Goal: Task Accomplishment & Management: Use online tool/utility

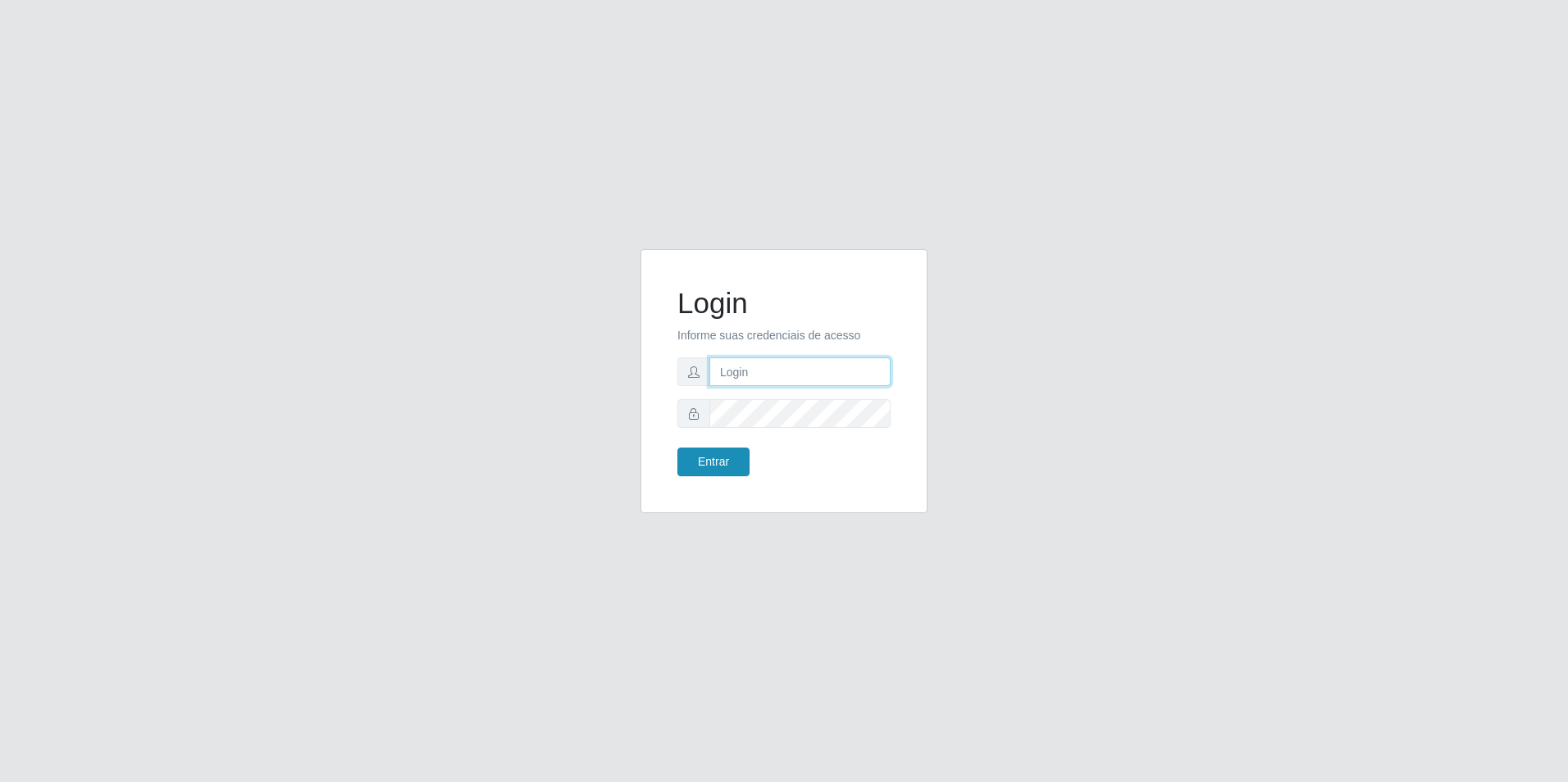
type input "[EMAIL_ADDRESS][DOMAIN_NAME]"
click at [724, 459] on button "Entrar" at bounding box center [713, 461] width 72 height 29
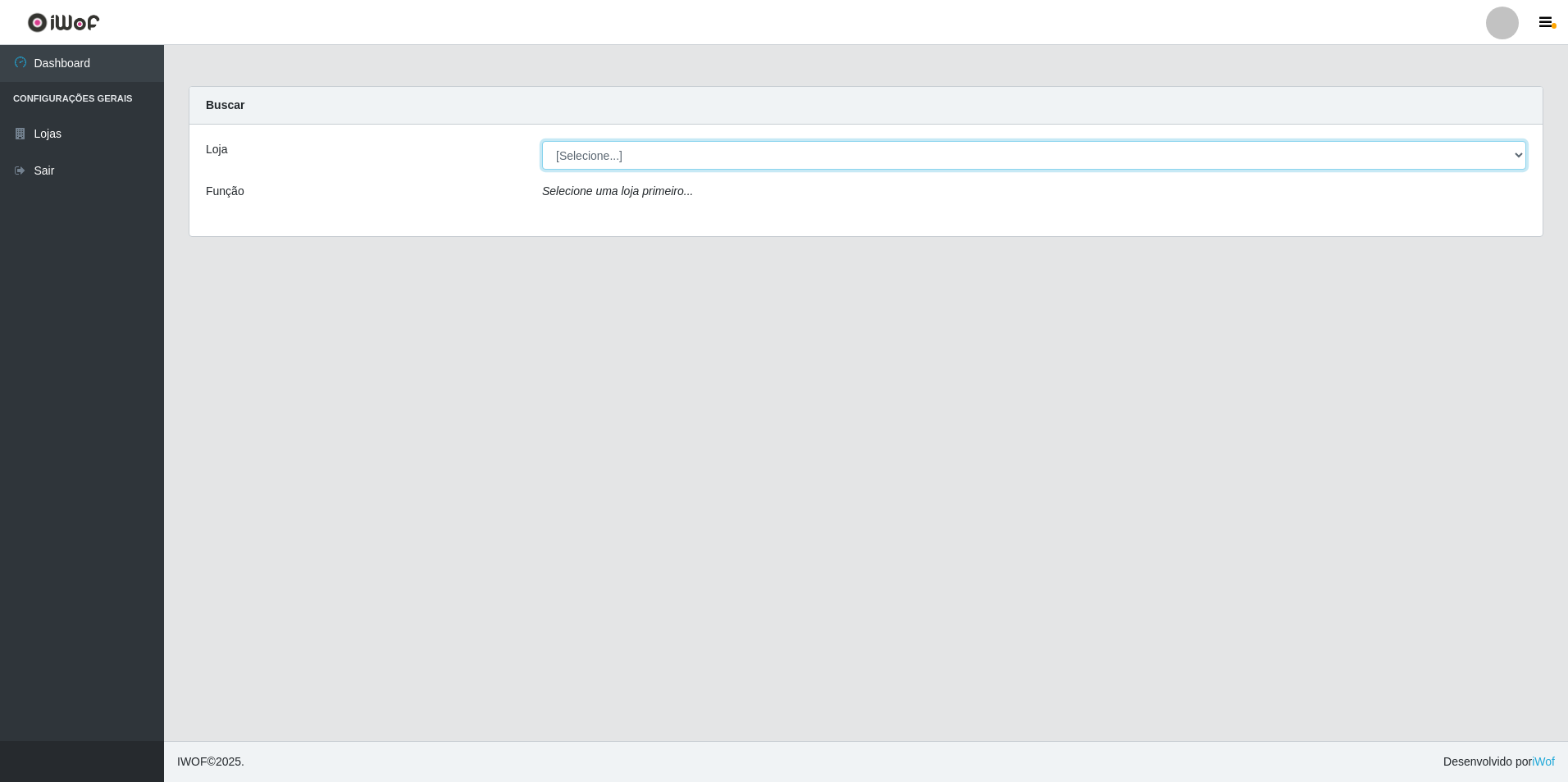
click at [912, 146] on select "[Selecione...] Extrabom - Loja 57 Anchieta" at bounding box center [1034, 155] width 984 height 29
select select "470"
click at [542, 141] on select "[Selecione...] Extrabom - Loja 57 Anchieta" at bounding box center [1034, 155] width 984 height 29
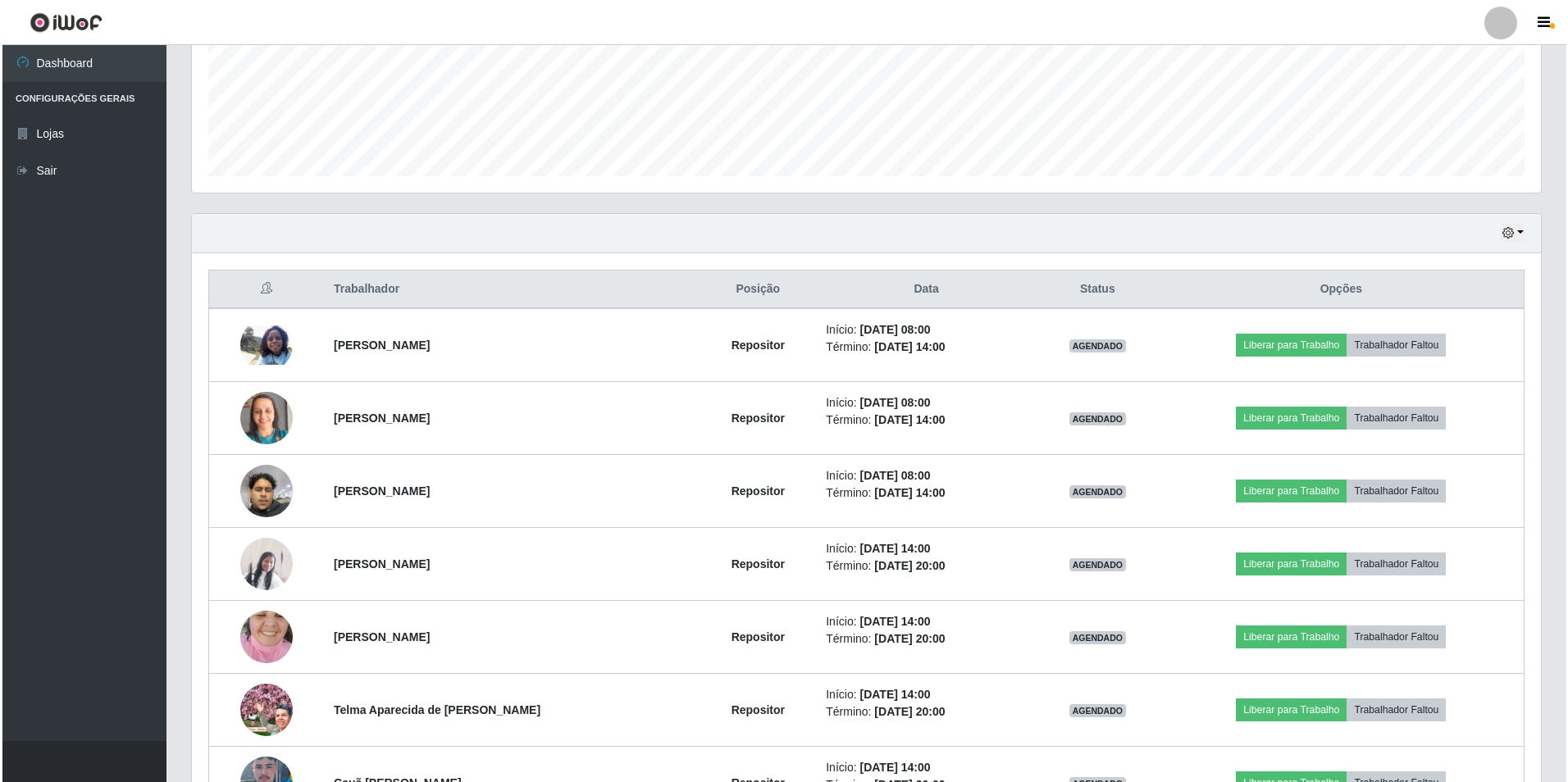
scroll to position [492, 0]
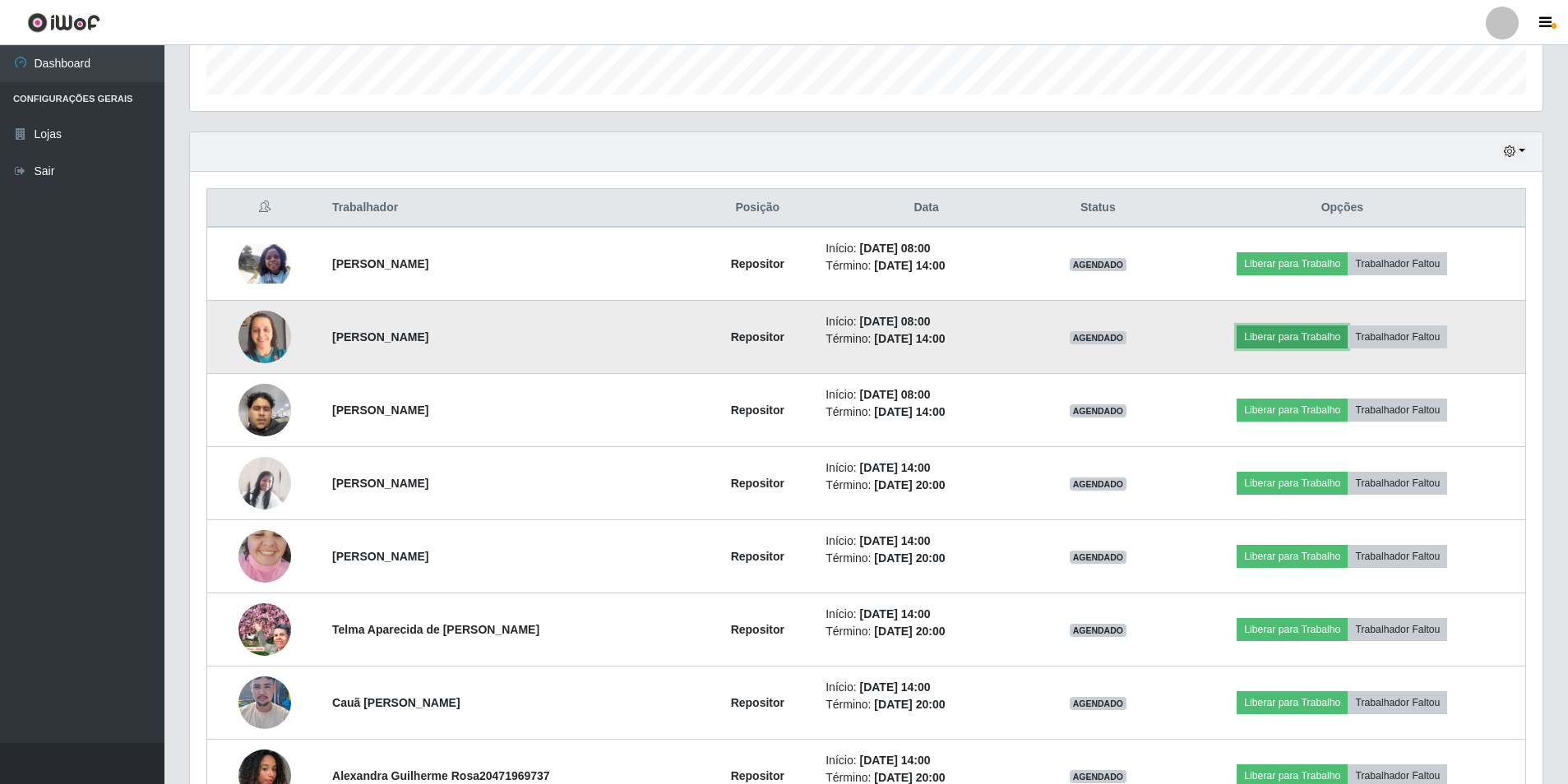
click at [1286, 331] on button "Liberar para Trabalho" at bounding box center [1292, 337] width 111 height 23
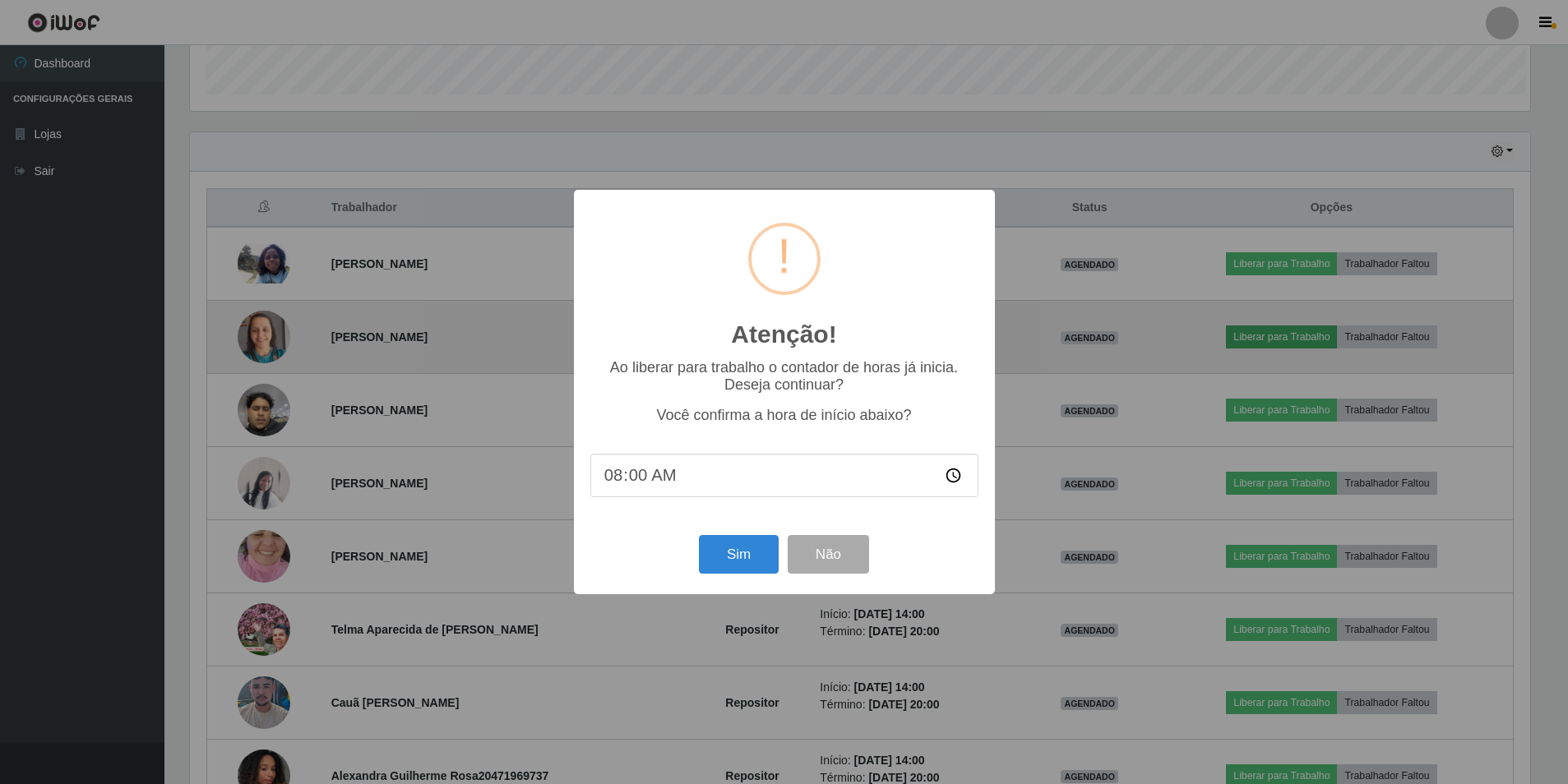
scroll to position [342, 1345]
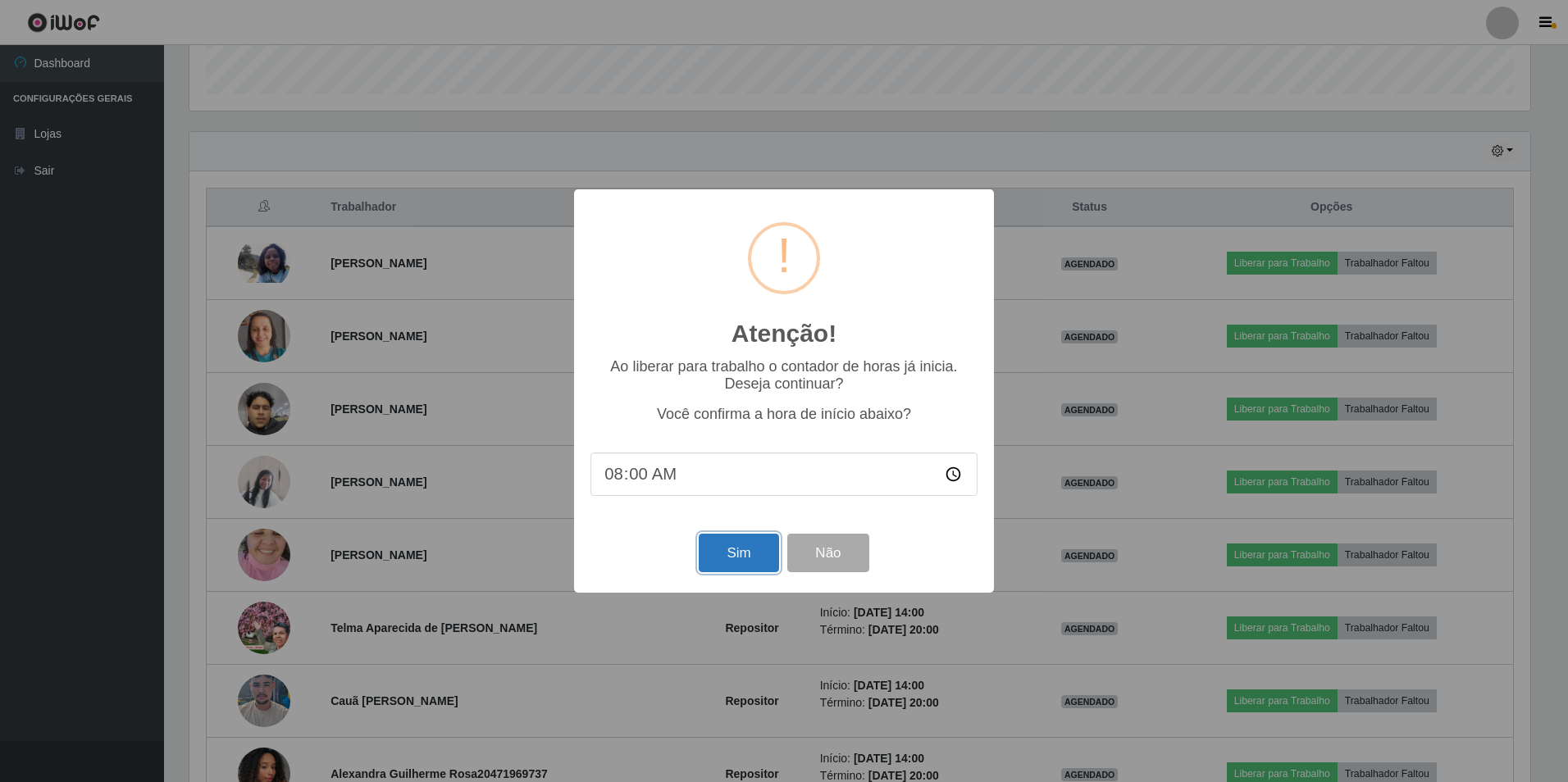
click at [754, 569] on button "Sim" at bounding box center [738, 553] width 80 height 39
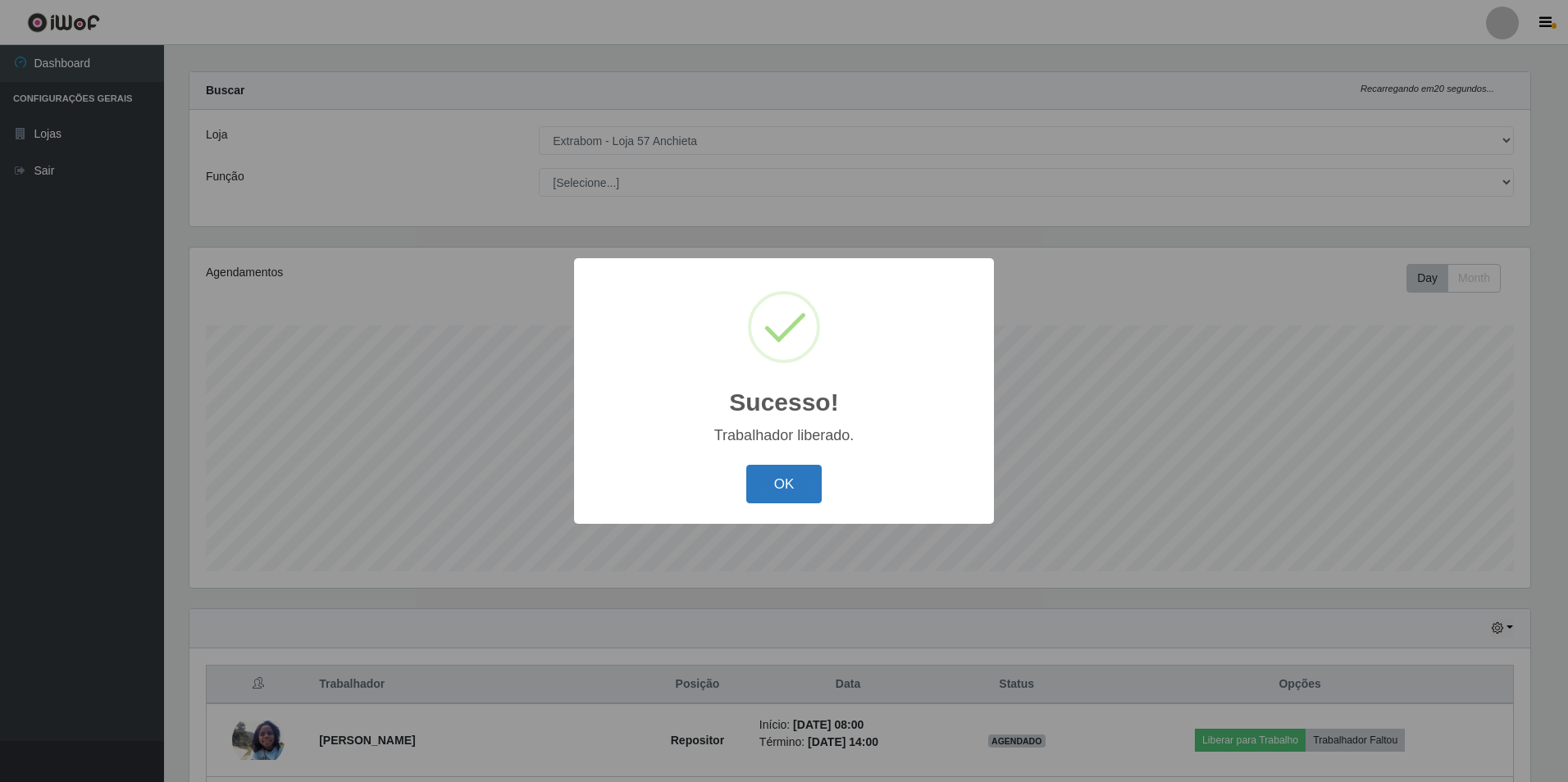
click at [788, 473] on button "OK" at bounding box center [784, 484] width 77 height 39
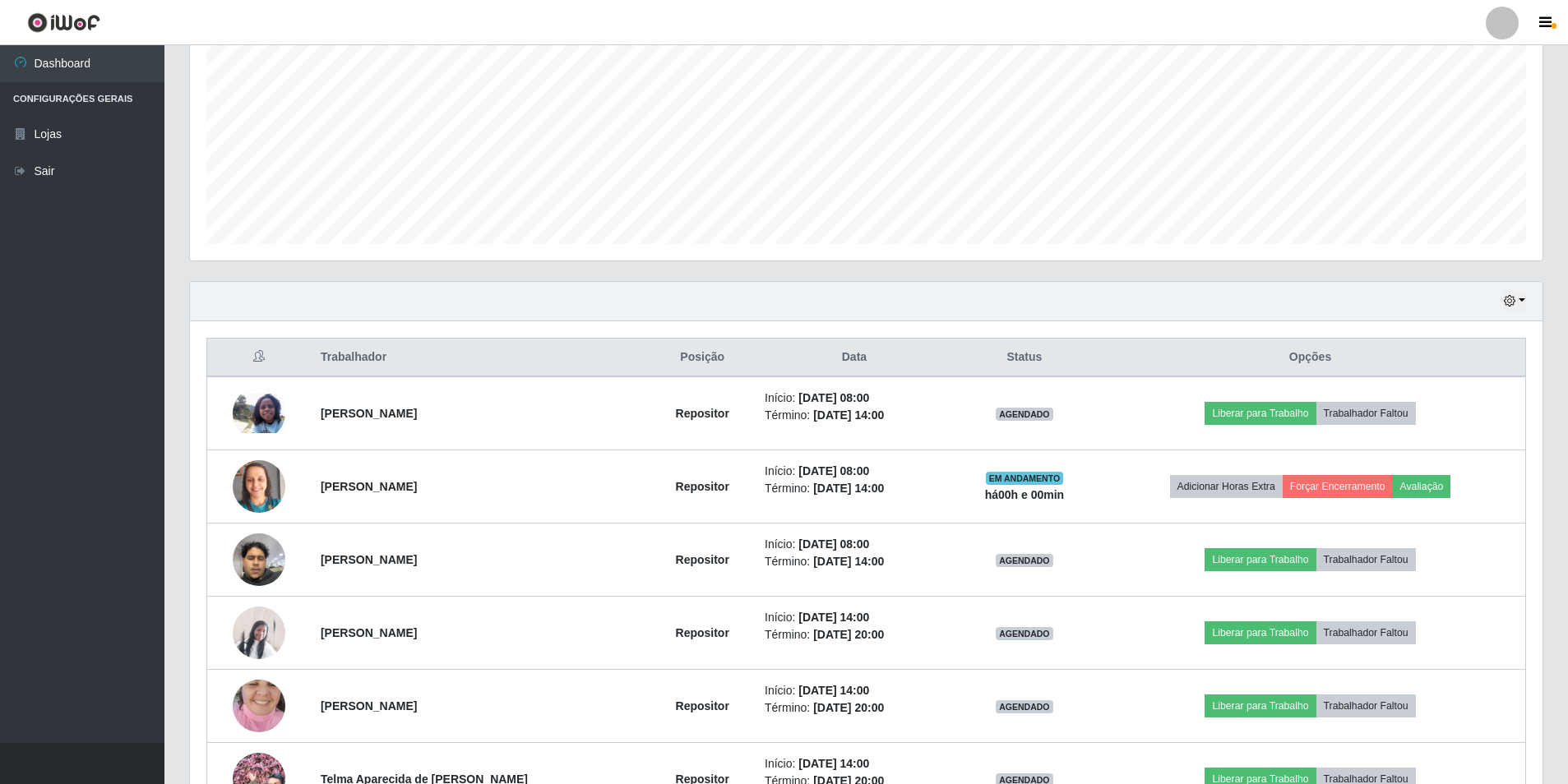
scroll to position [425, 0]
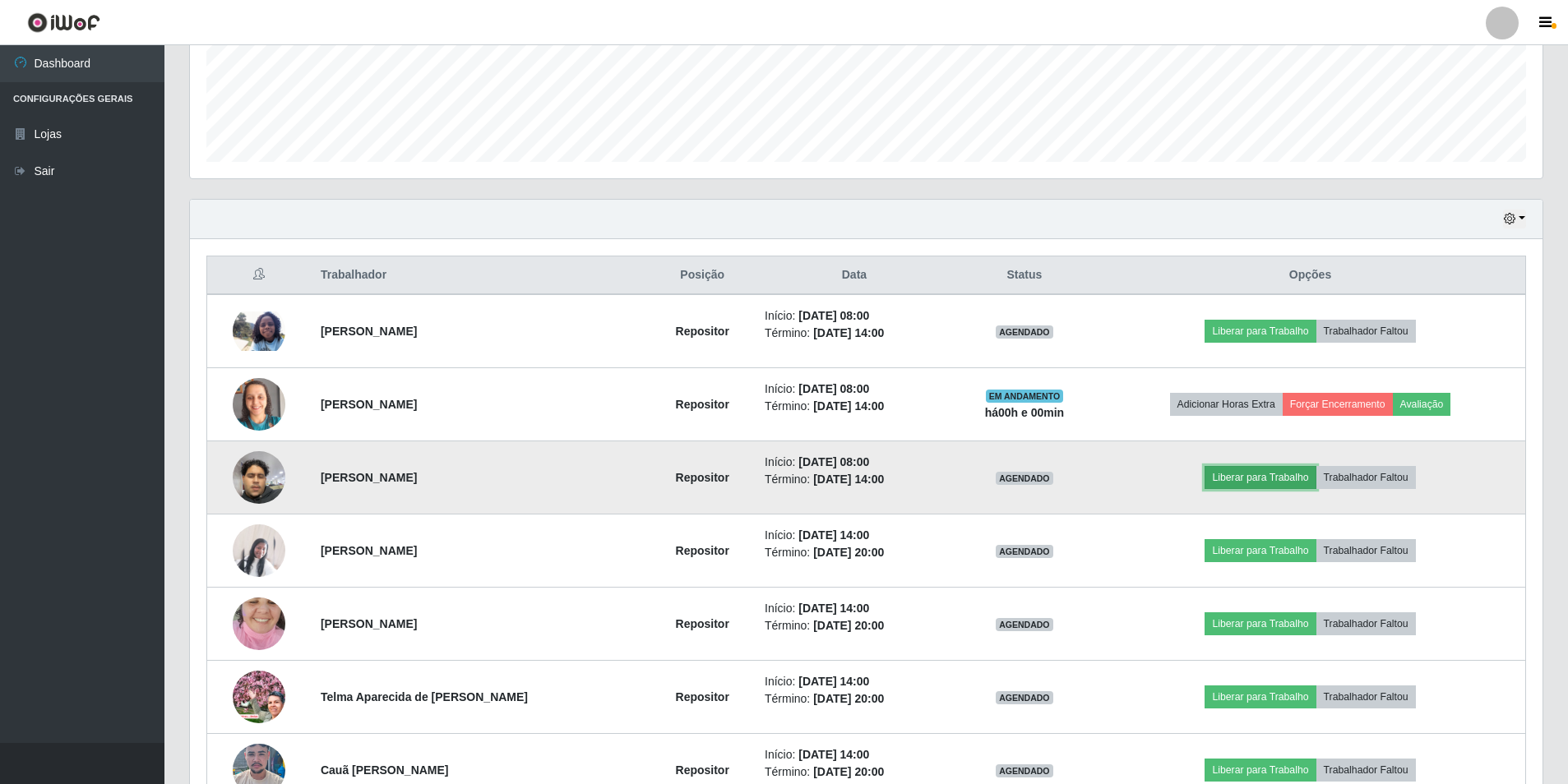
click at [1239, 473] on button "Liberar para Trabalho" at bounding box center [1260, 477] width 111 height 23
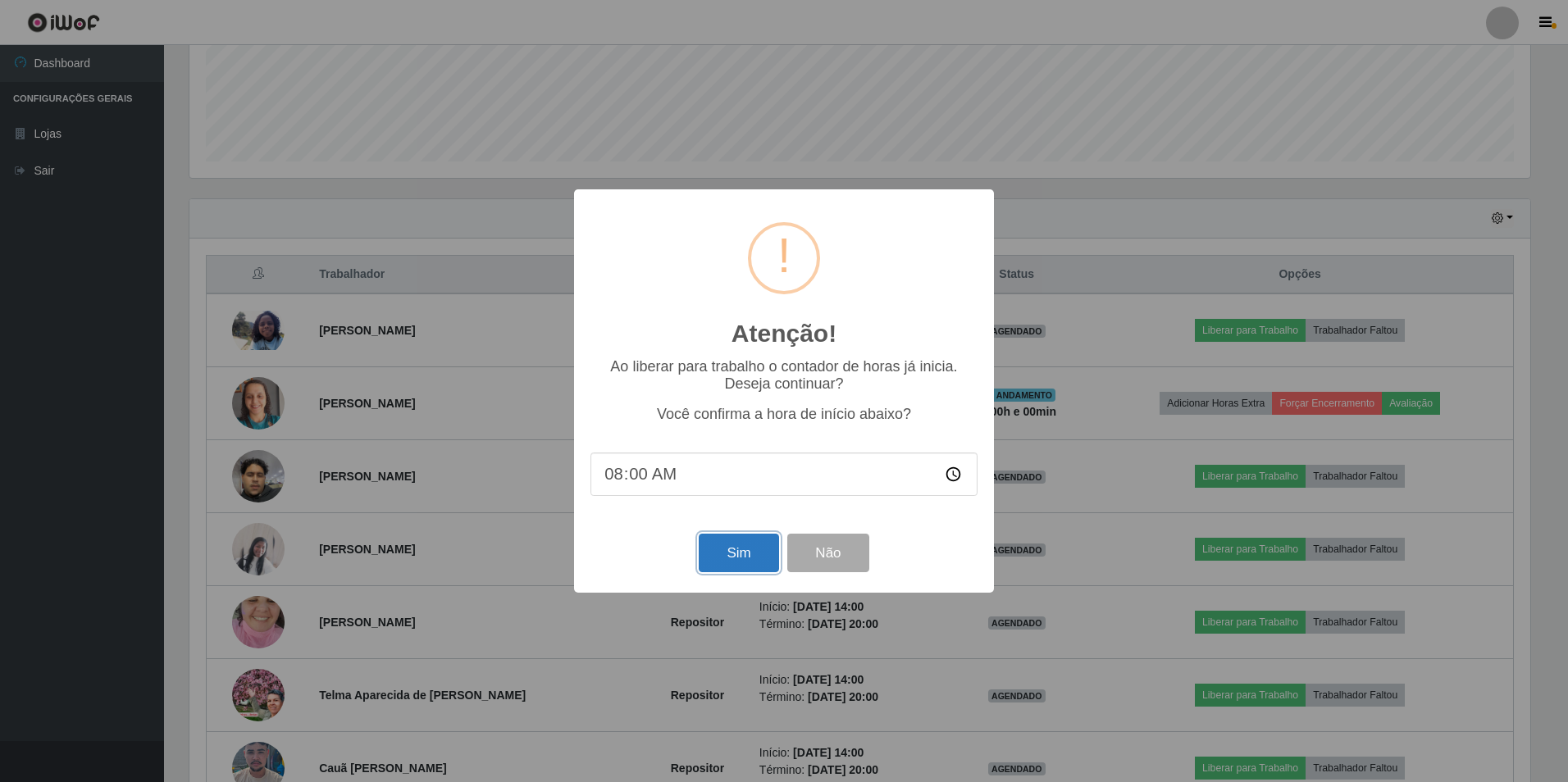
click at [719, 551] on button "Sim" at bounding box center [738, 553] width 80 height 39
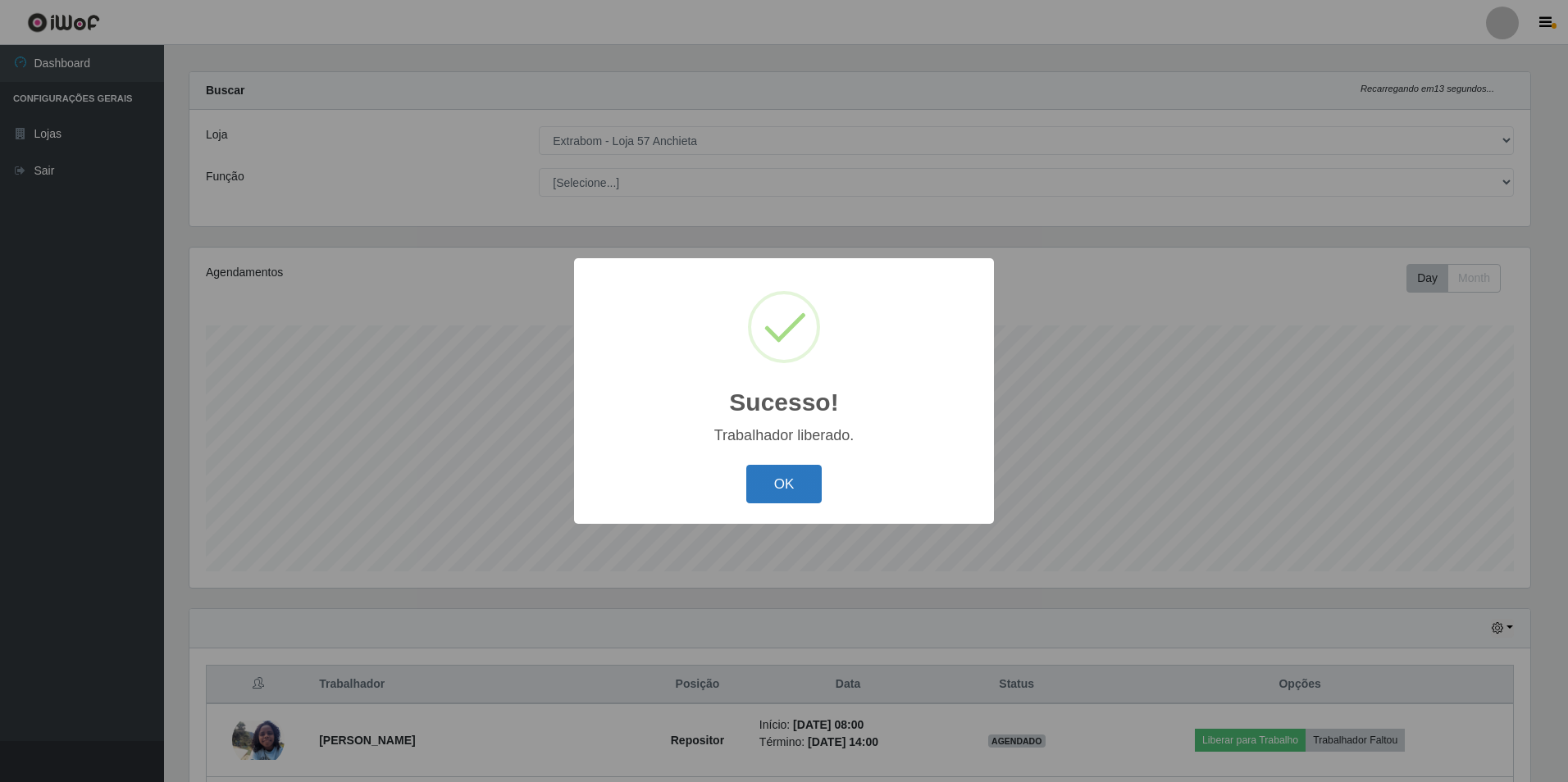
click at [794, 481] on button "OK" at bounding box center [784, 484] width 77 height 39
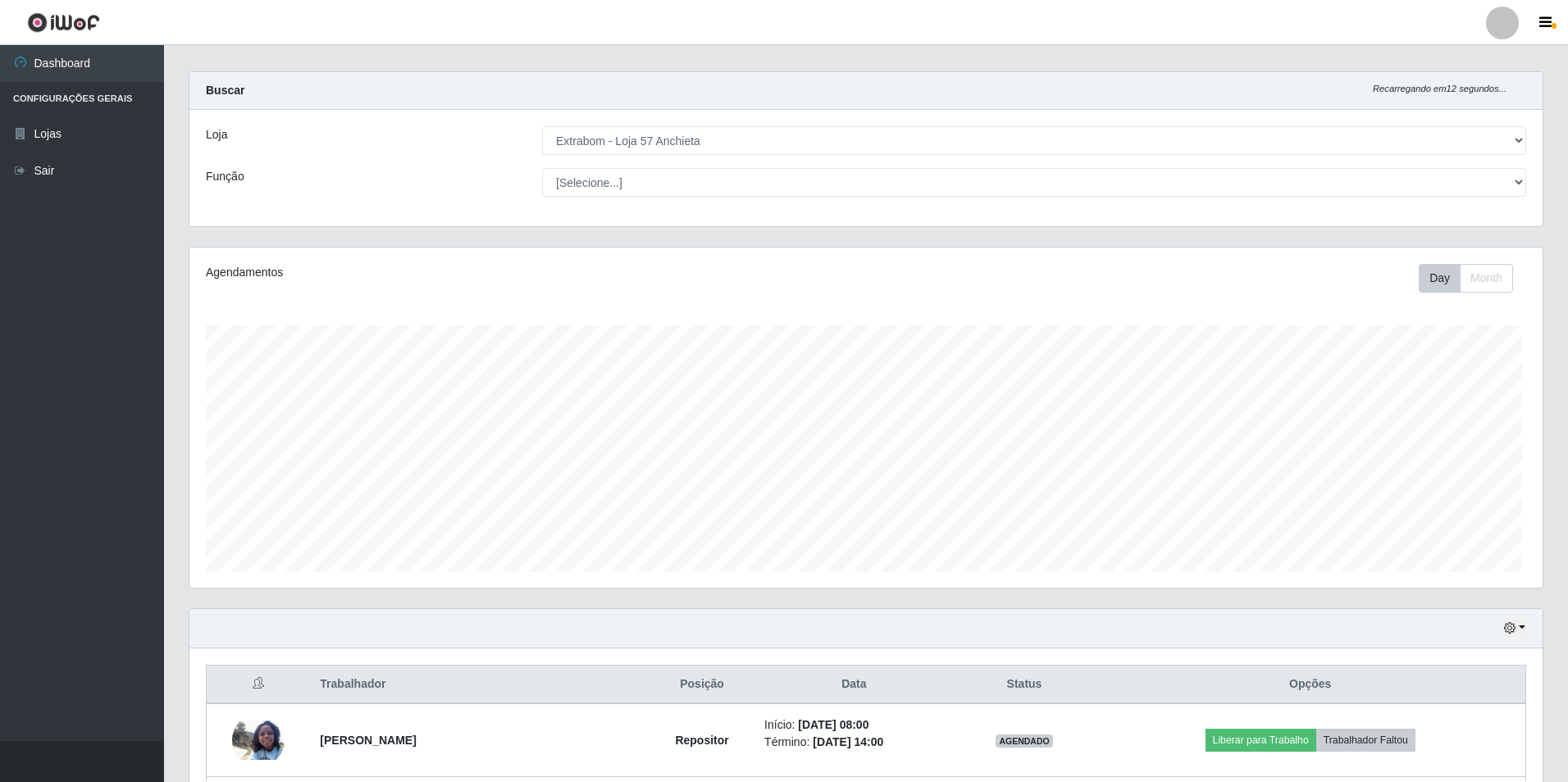
scroll to position [341, 1349]
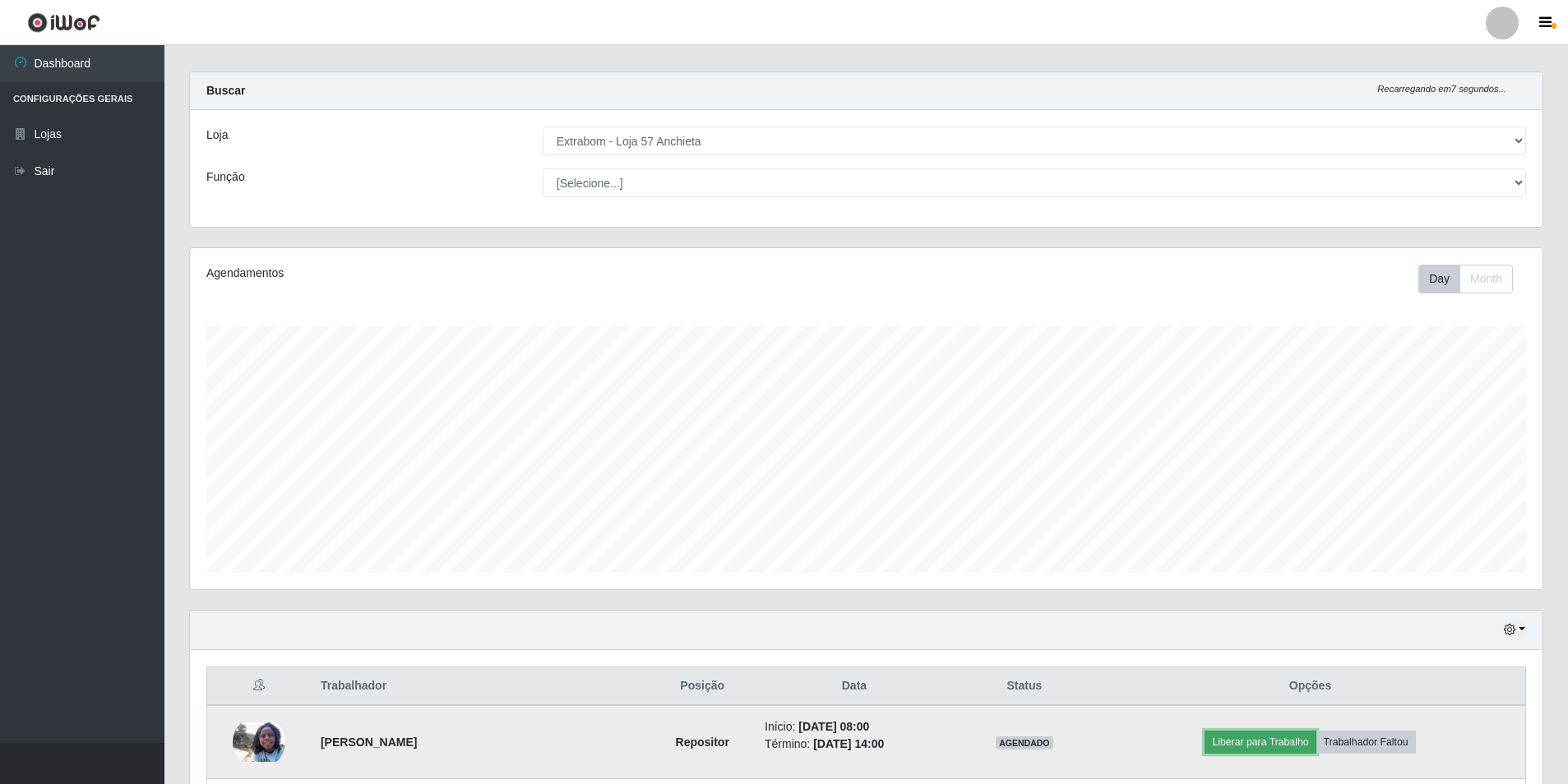
click at [1230, 745] on button "Liberar para Trabalho" at bounding box center [1260, 742] width 111 height 23
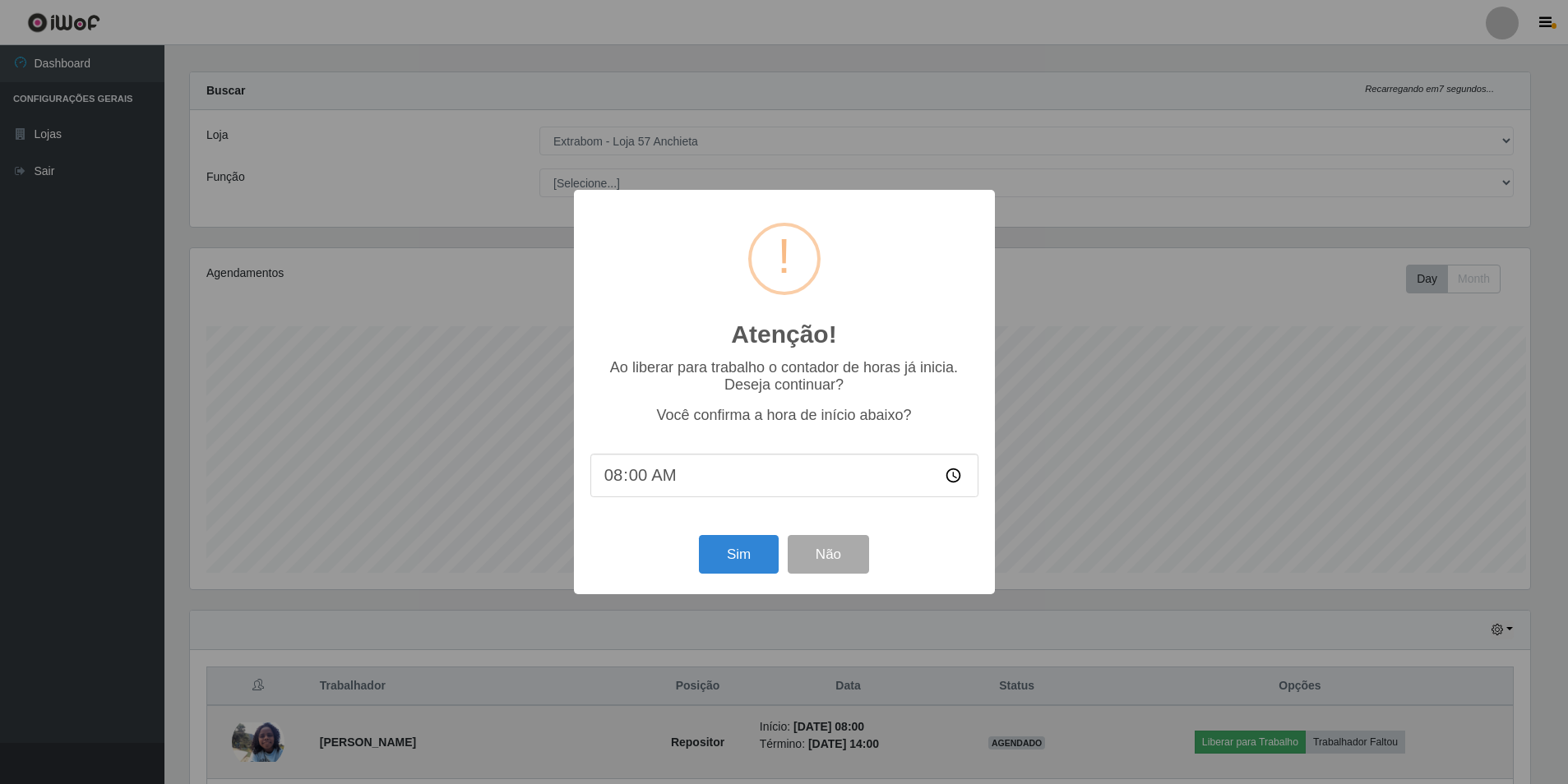
scroll to position [342, 1345]
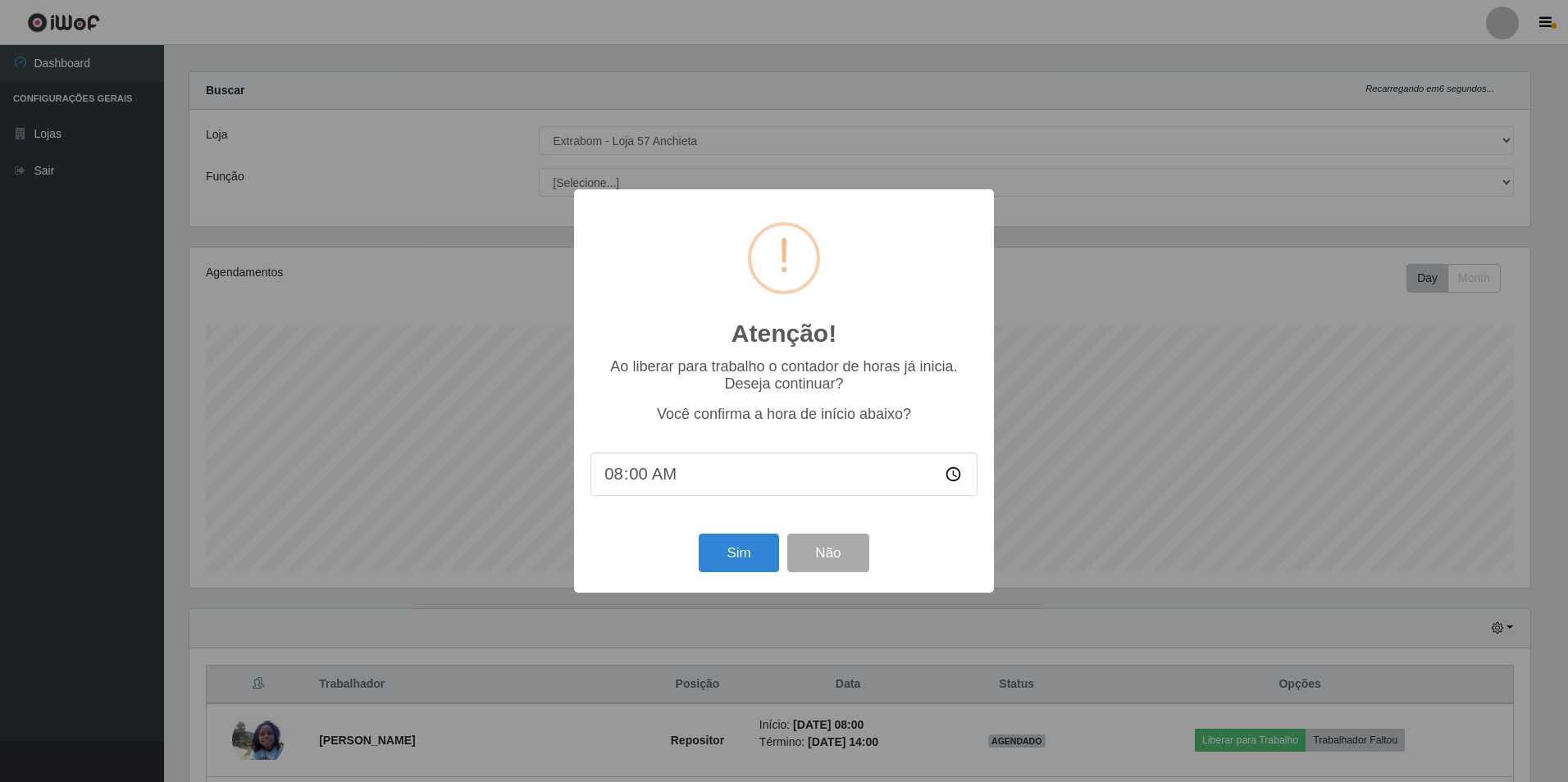
click at [638, 481] on input "08:00" at bounding box center [784, 474] width 387 height 44
type input "08:04"
click at [738, 554] on button "Sim" at bounding box center [738, 553] width 80 height 39
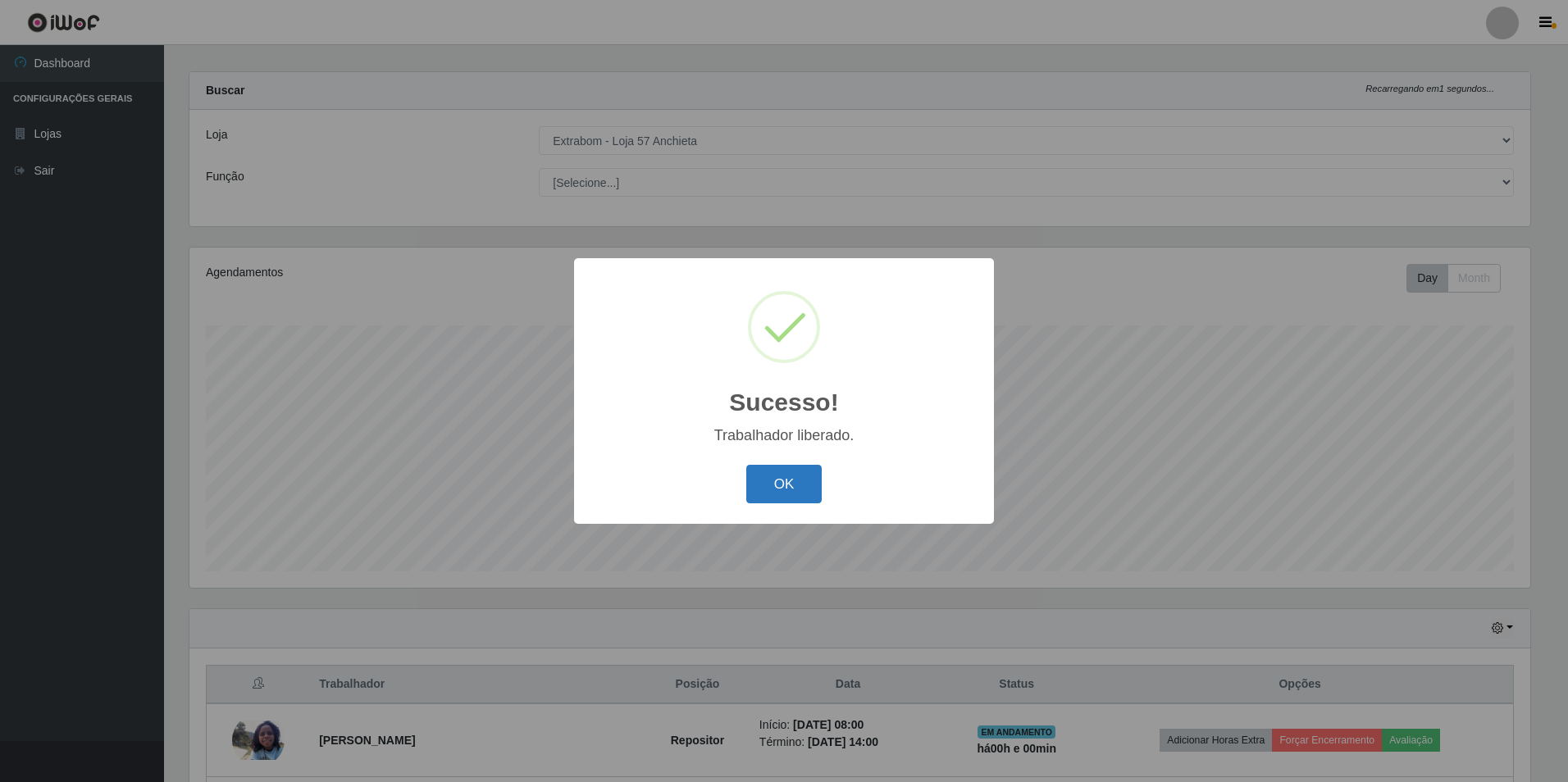
click at [779, 493] on button "OK" at bounding box center [784, 484] width 77 height 39
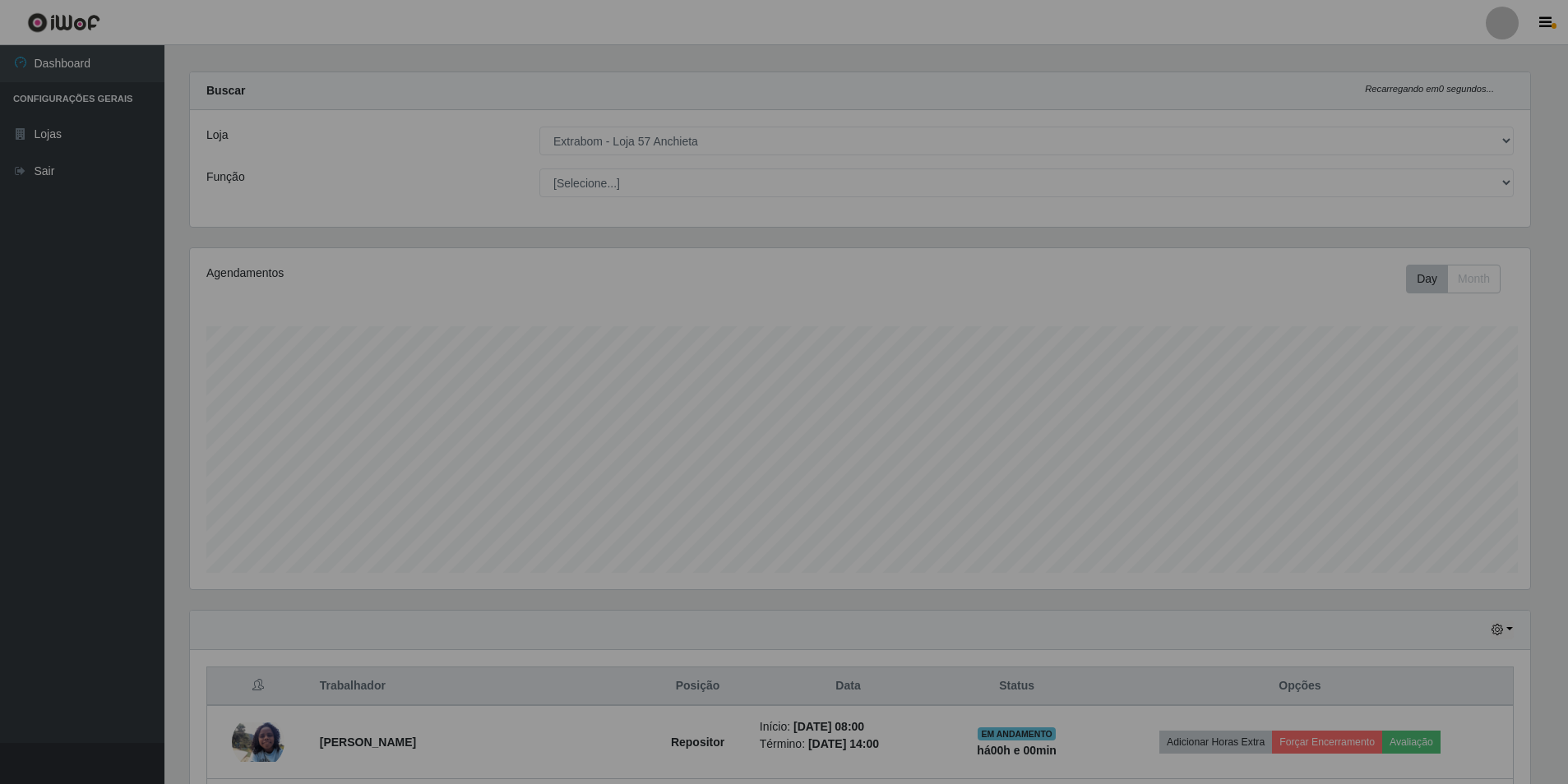
scroll to position [342, 1353]
